Goal: Task Accomplishment & Management: Use online tool/utility

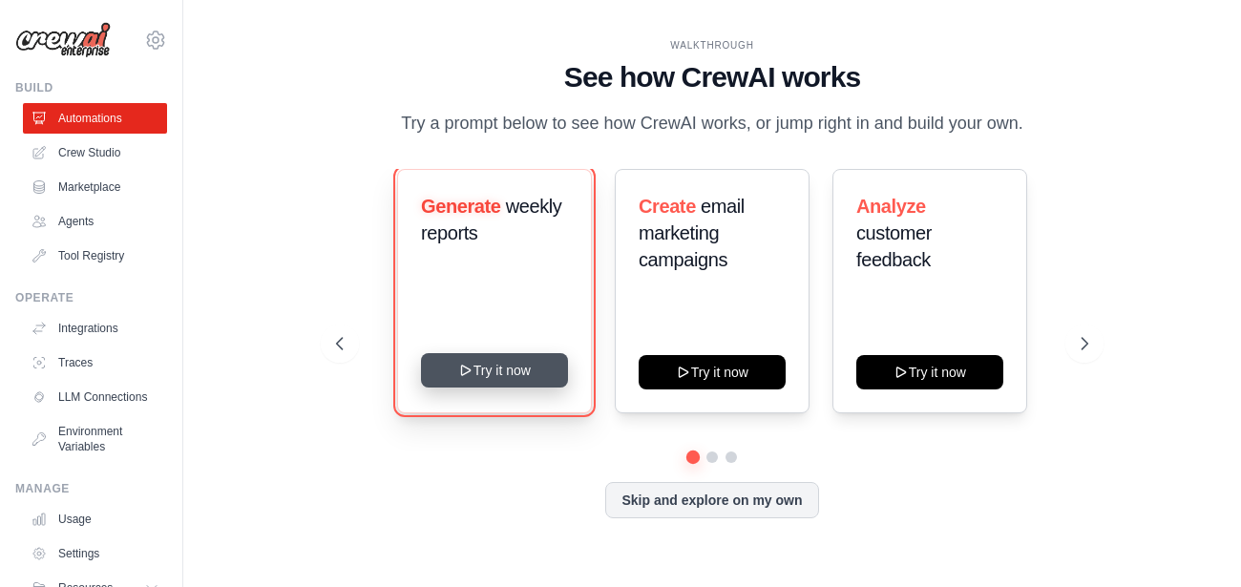
click at [490, 362] on button "Try it now" at bounding box center [494, 370] width 147 height 34
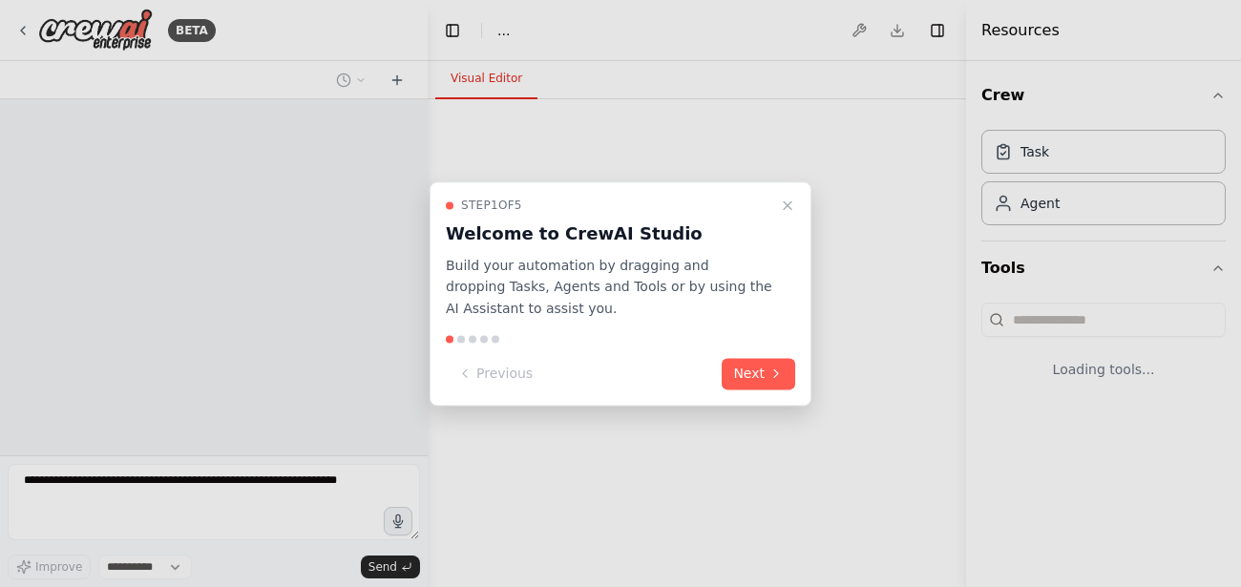
select select "****"
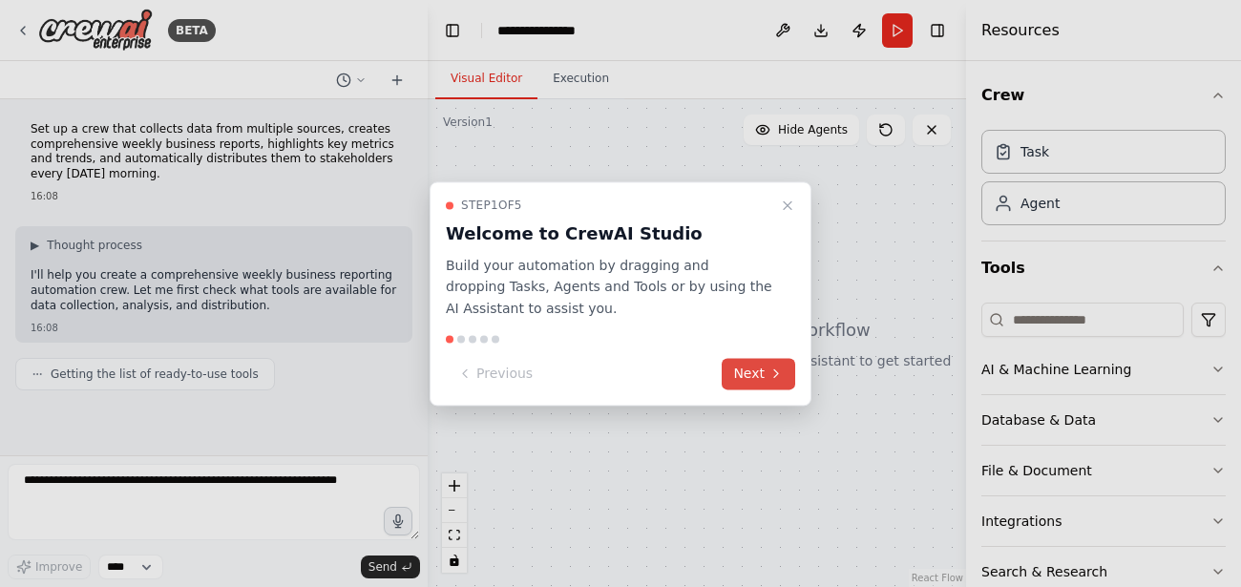
click at [751, 381] on button "Next" at bounding box center [757, 373] width 73 height 31
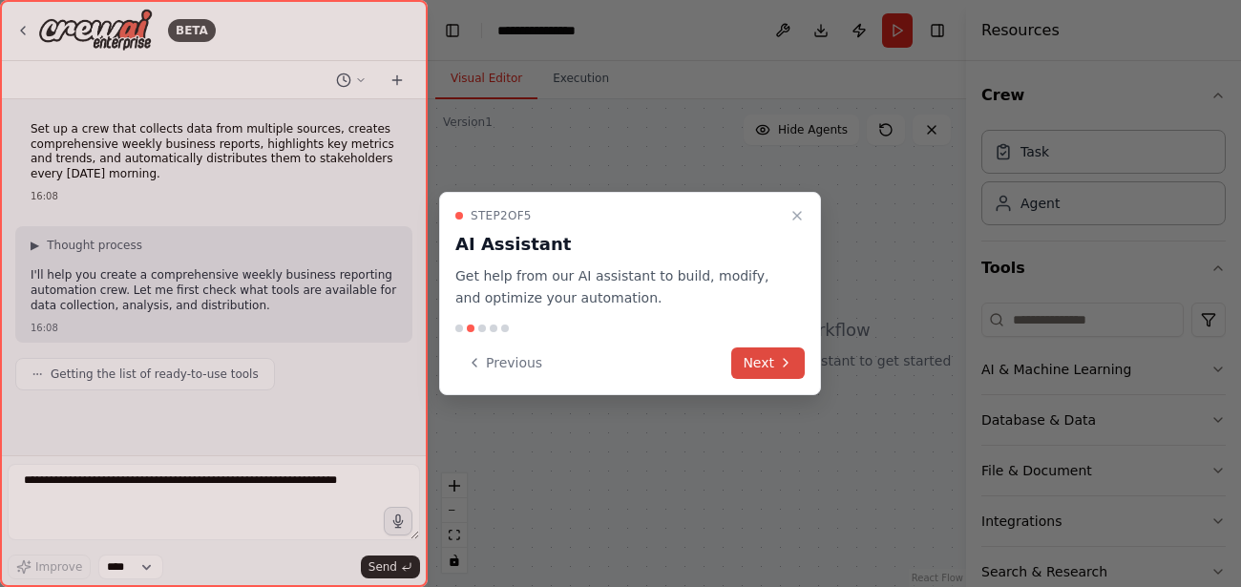
click at [761, 366] on button "Next" at bounding box center [767, 362] width 73 height 31
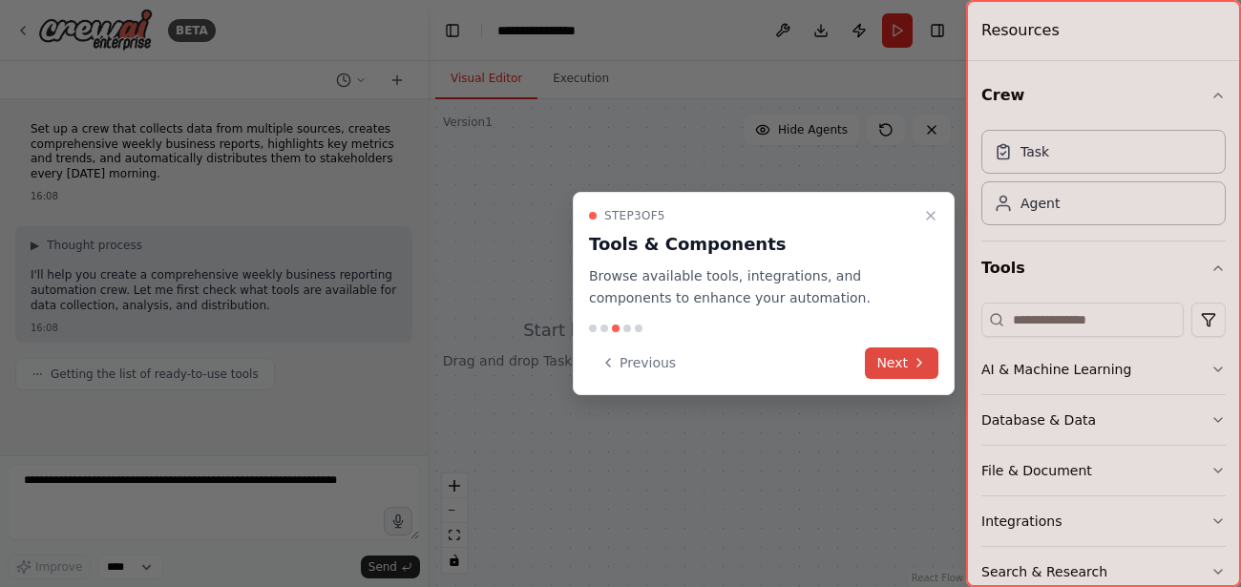
click at [902, 367] on button "Next" at bounding box center [901, 362] width 73 height 31
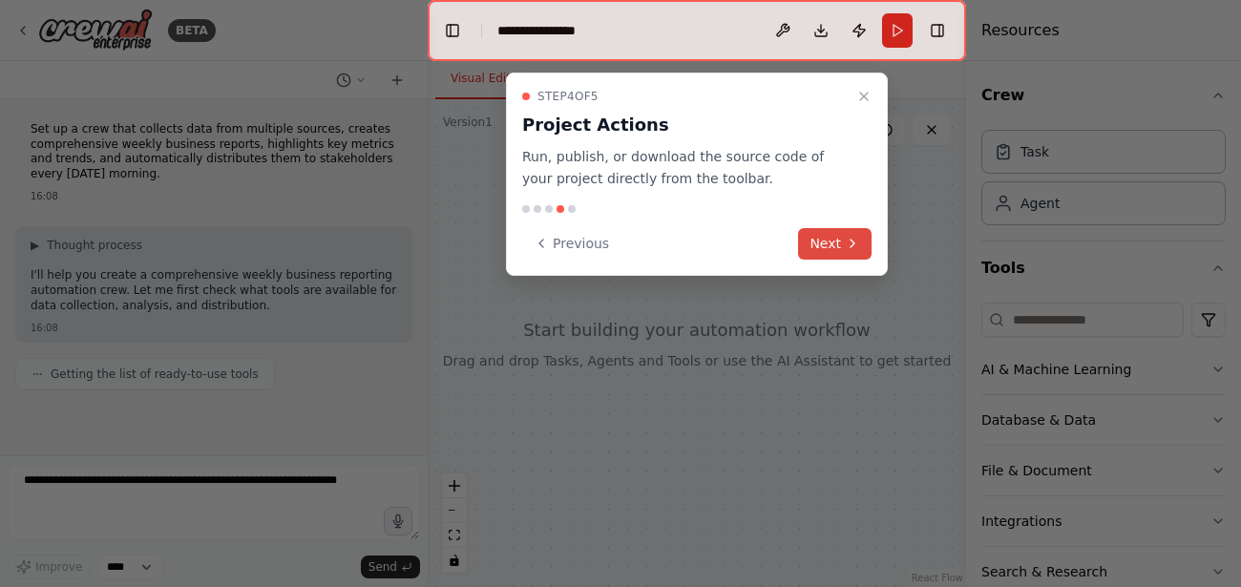
click at [824, 235] on button "Next" at bounding box center [834, 243] width 73 height 31
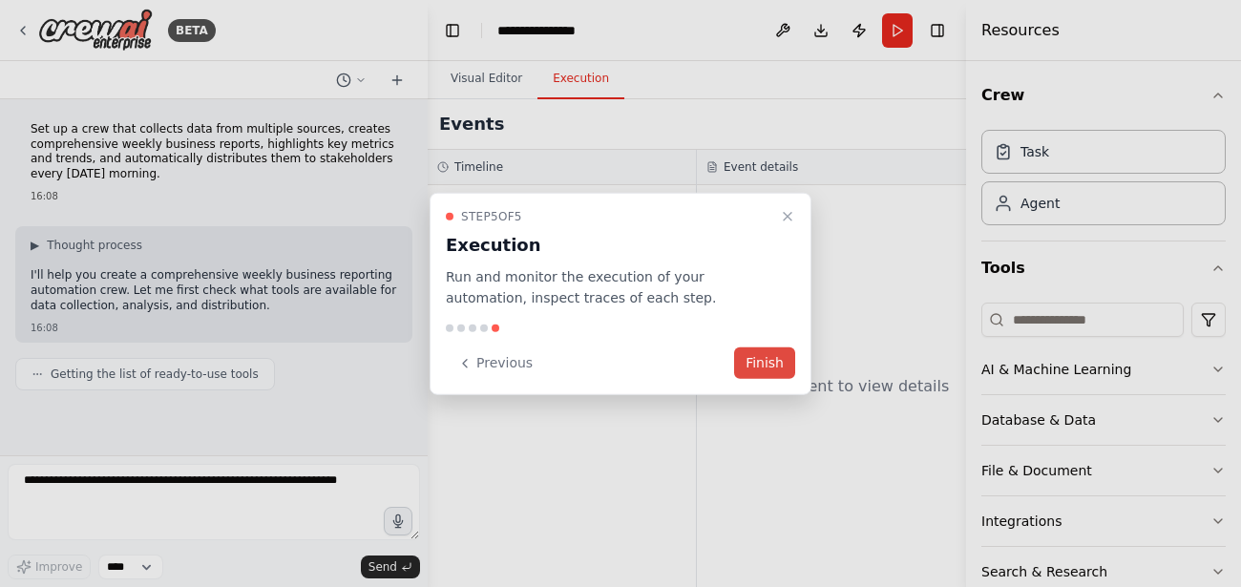
click at [753, 359] on button "Finish" at bounding box center [764, 362] width 61 height 31
